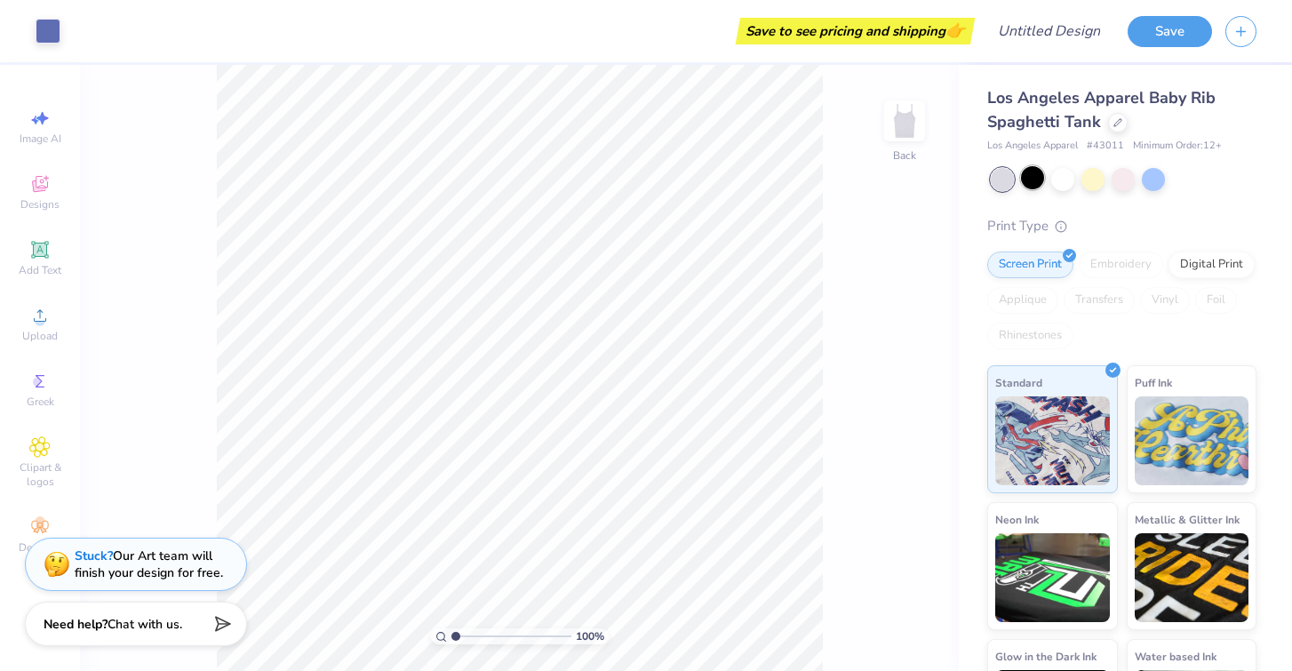
click at [1032, 189] on div at bounding box center [1032, 177] width 23 height 23
click at [876, 623] on icon at bounding box center [875, 621] width 18 height 18
click at [874, 621] on icon at bounding box center [875, 621] width 18 height 18
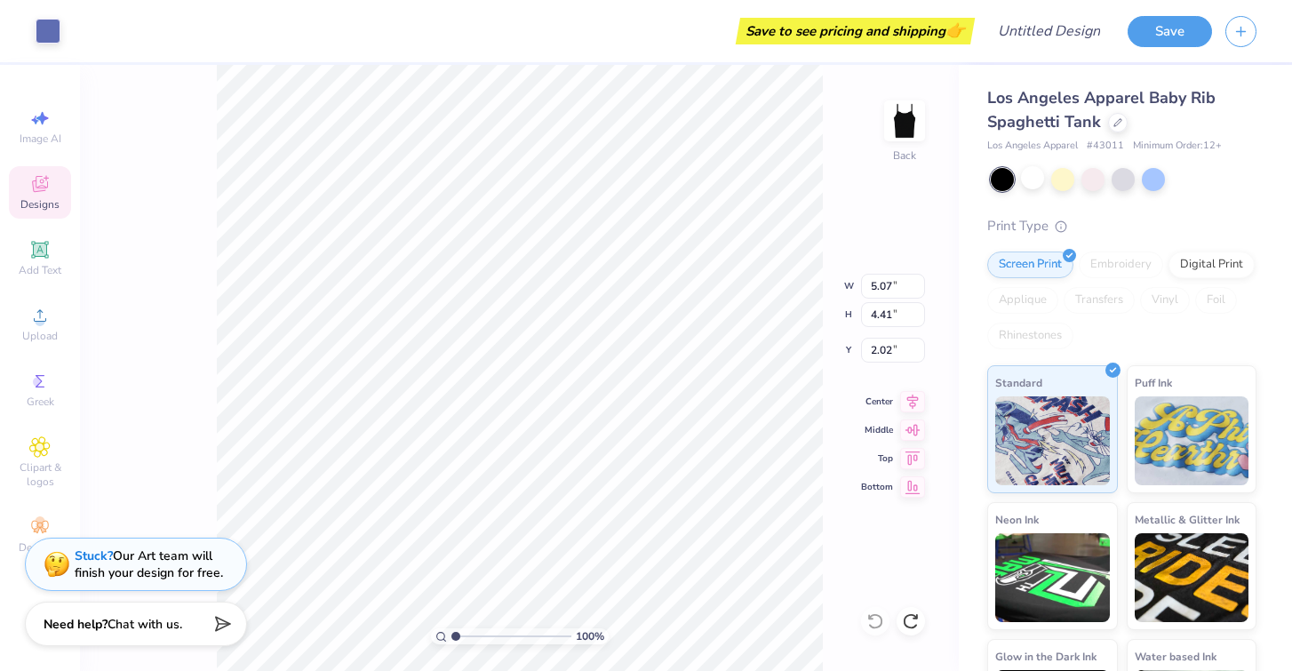
type input "2.09"
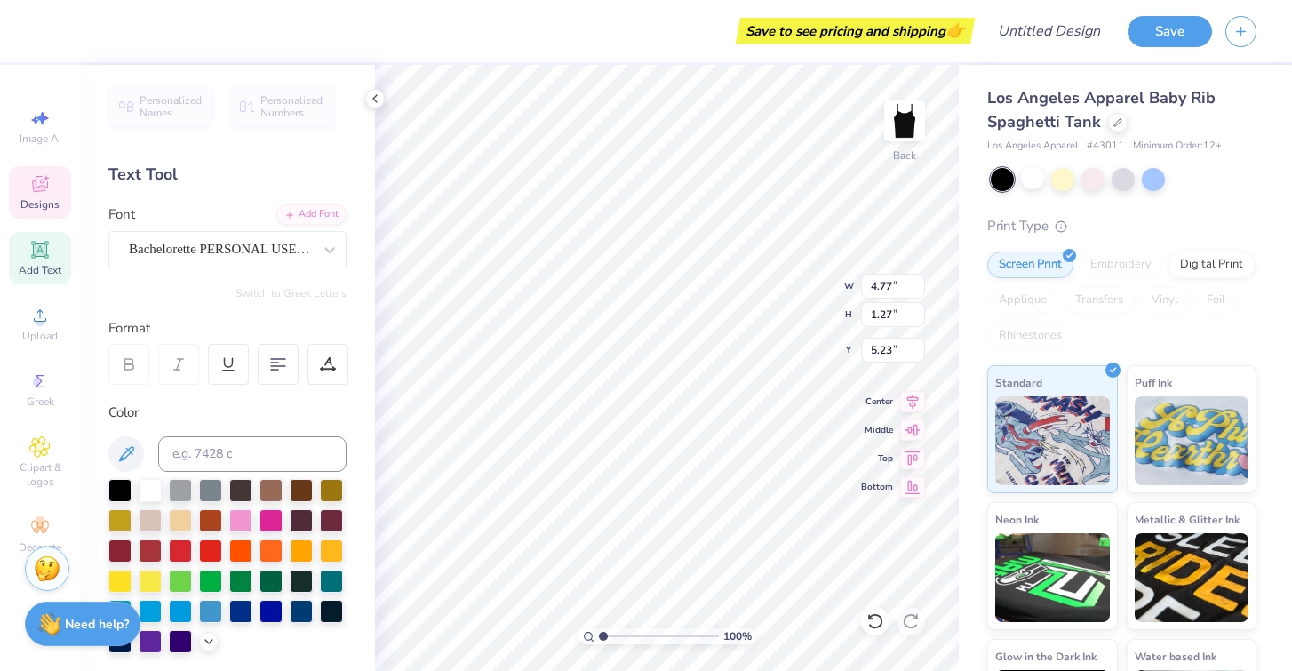
scroll to position [0, 4]
type input "0.60"
type input "0.64"
type input "5.22"
click at [876, 633] on div at bounding box center [875, 621] width 28 height 28
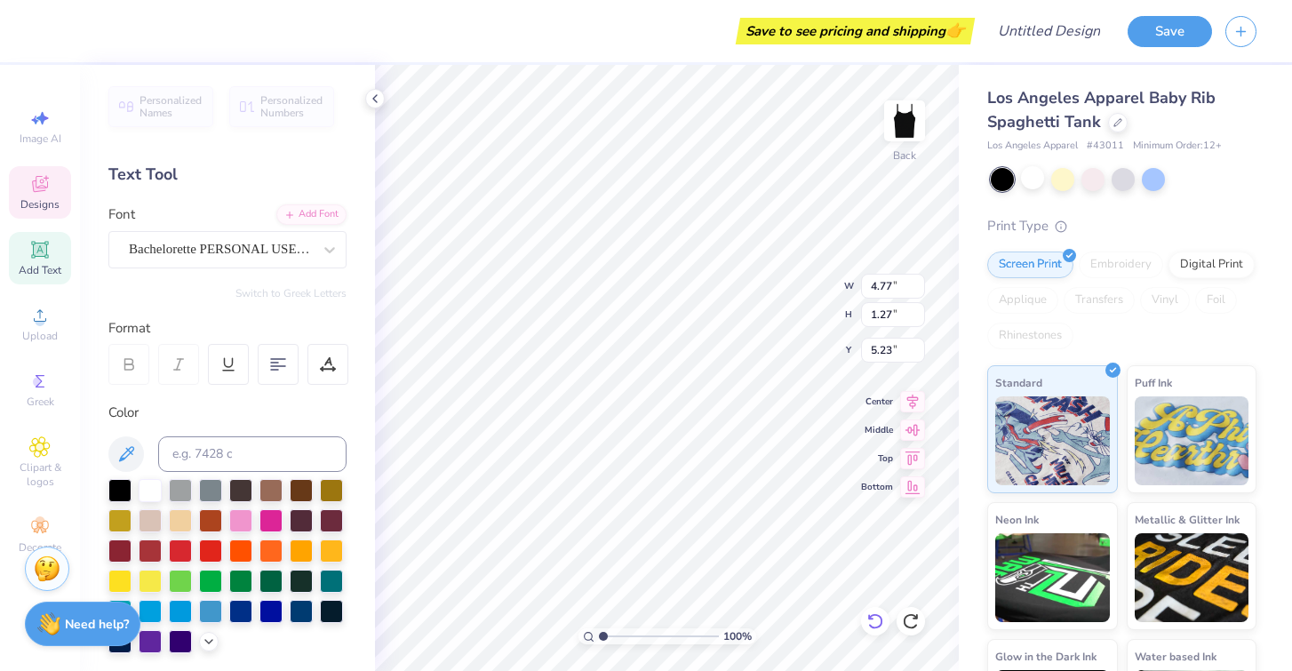
scroll to position [0, 4]
type textarea "Lucky to be AOII"
type textarea "Lucky to be Alpha O"
type input "5.53"
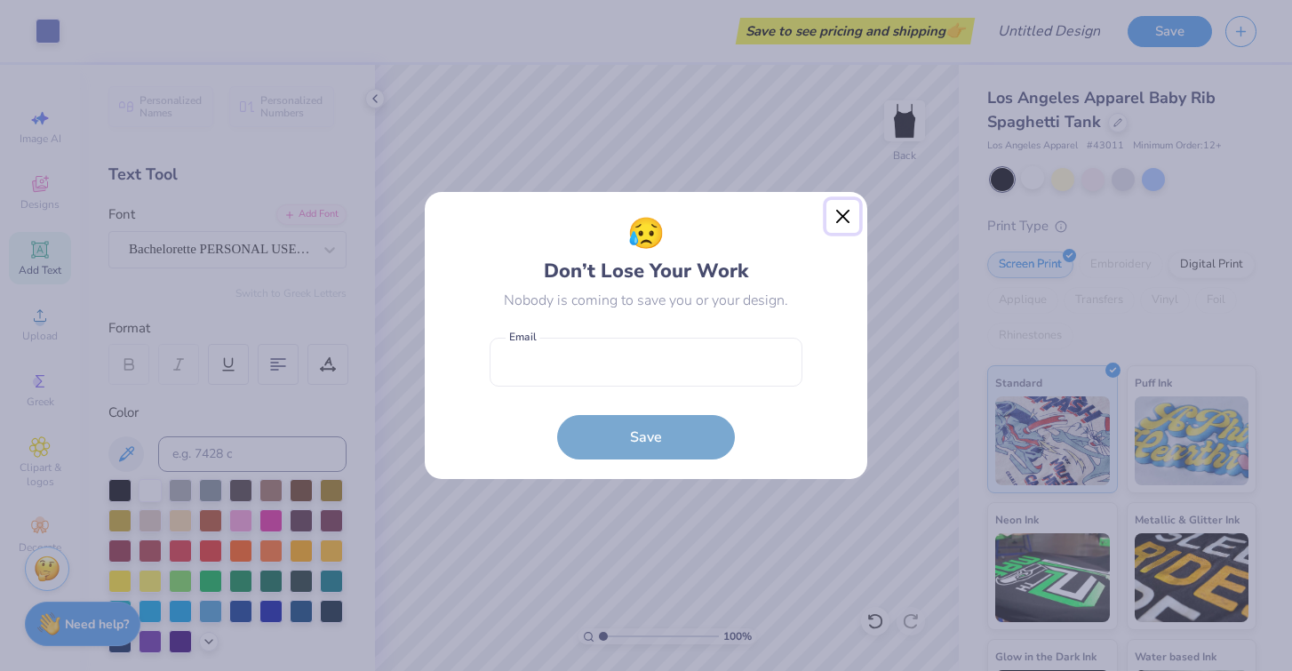
click at [834, 223] on button "Close" at bounding box center [843, 217] width 34 height 34
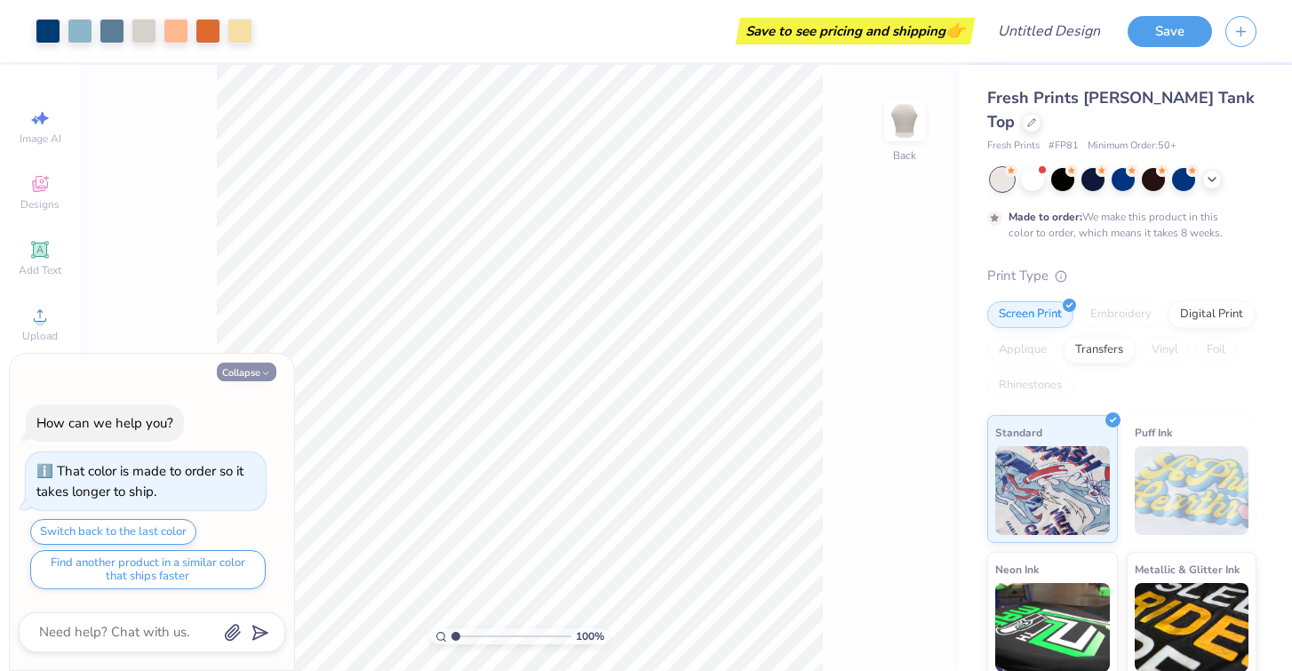
click at [261, 377] on icon "button" at bounding box center [265, 373] width 11 height 11
type textarea "x"
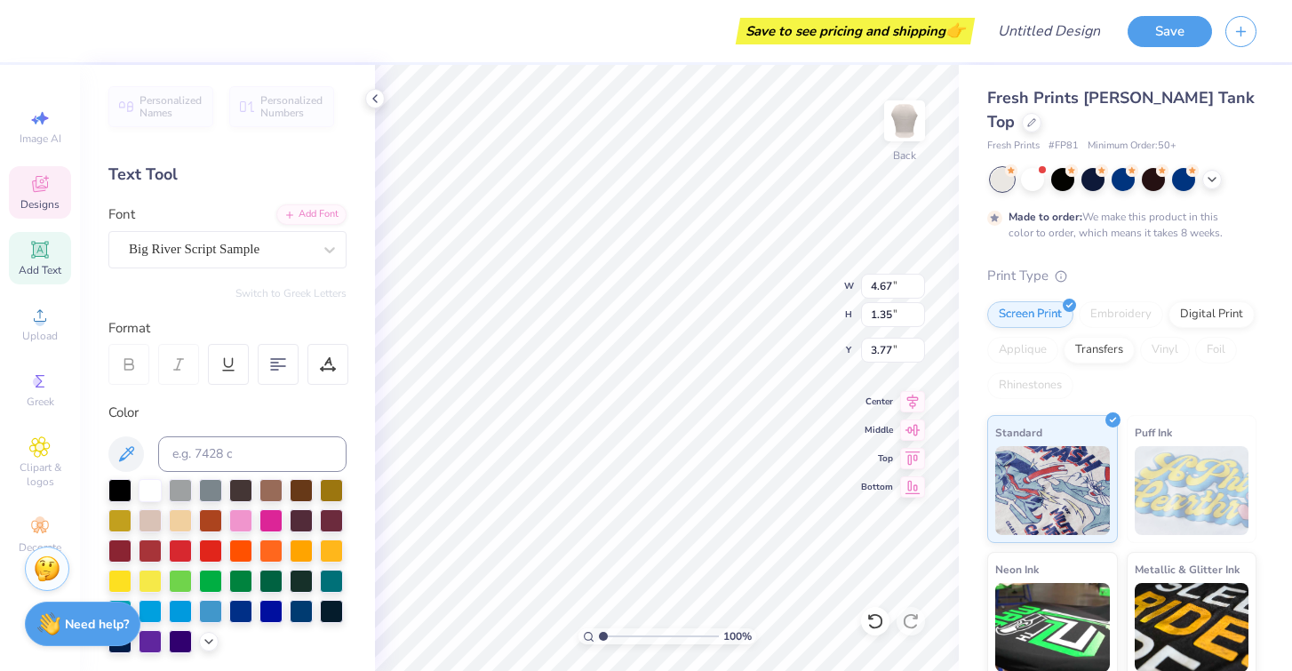
type textarea "A"
type textarea "Alpha"
type input "1.87"
type input "1.51"
type input "5.06"
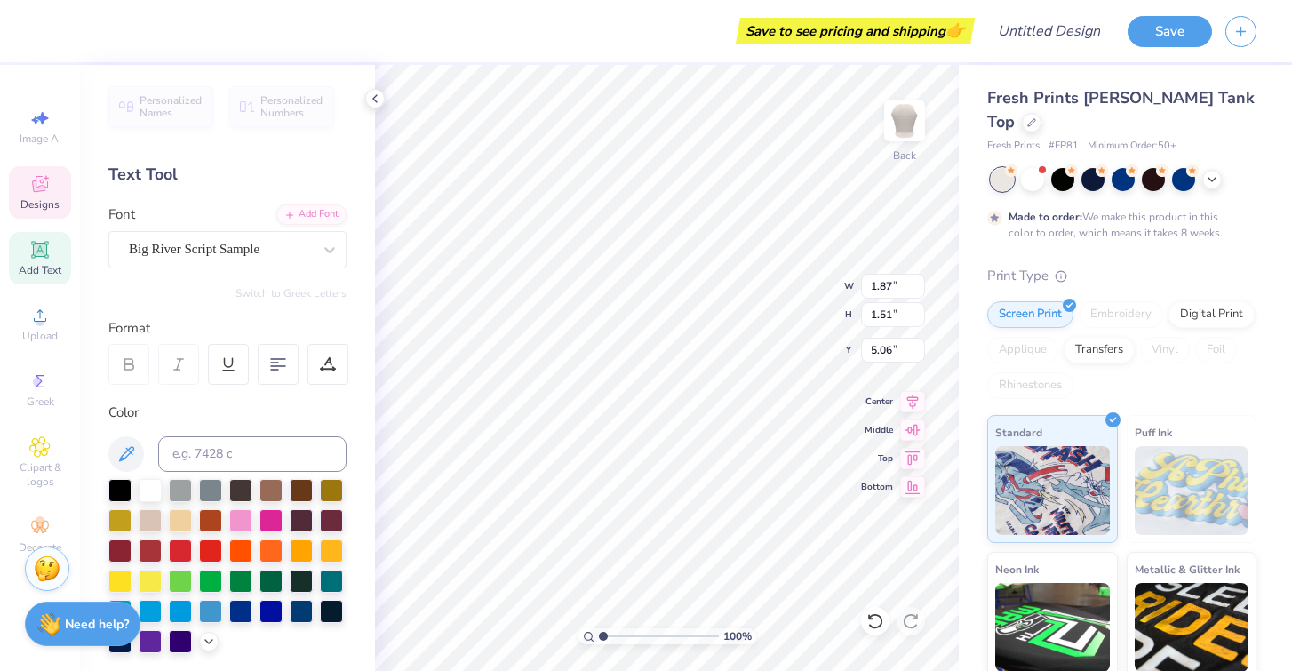
type textarea "O"
